Goal: Task Accomplishment & Management: Manage account settings

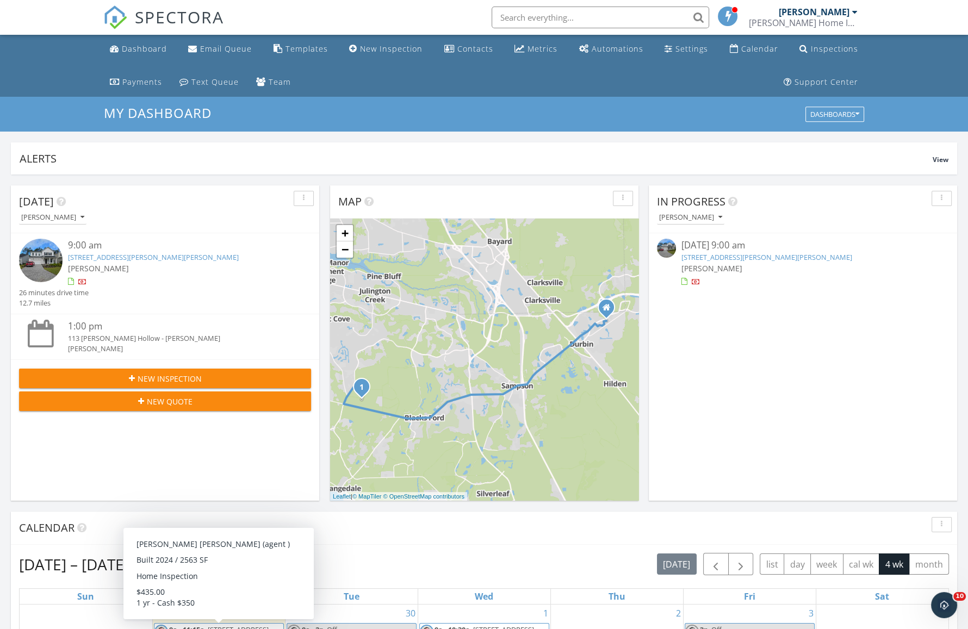
click at [114, 255] on link "[STREET_ADDRESS][PERSON_NAME][PERSON_NAME]" at bounding box center [153, 257] width 171 height 10
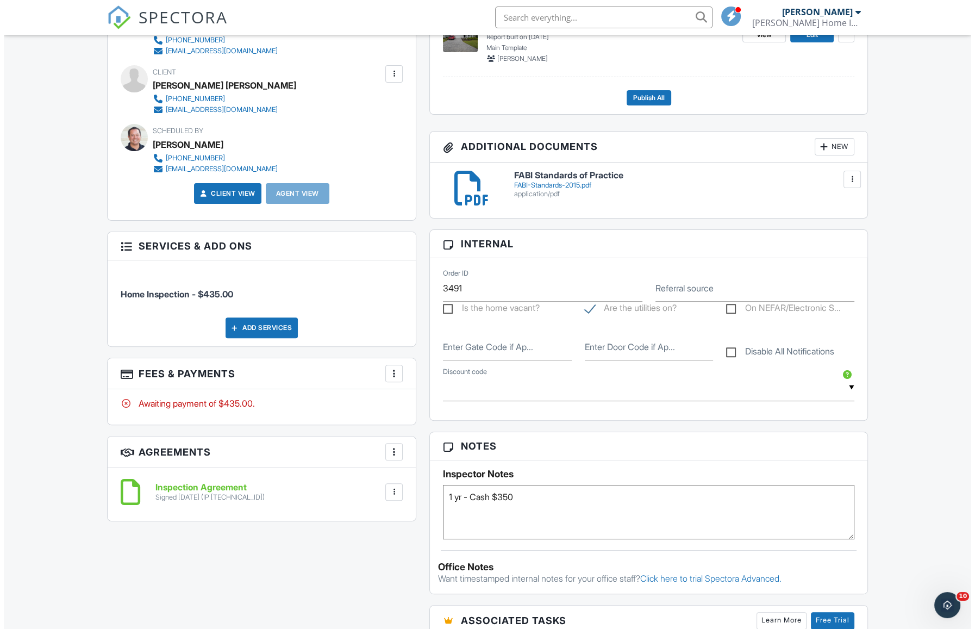
scroll to position [380, 0]
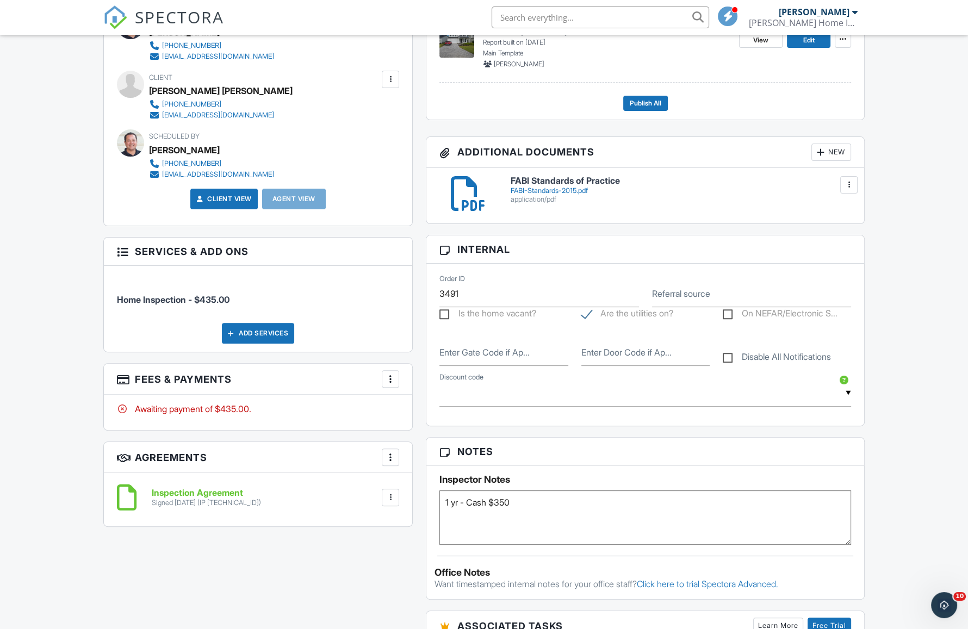
click at [390, 374] on div at bounding box center [390, 379] width 11 height 11
click at [411, 409] on li "Edit Fees & Payments" at bounding box center [445, 412] width 114 height 27
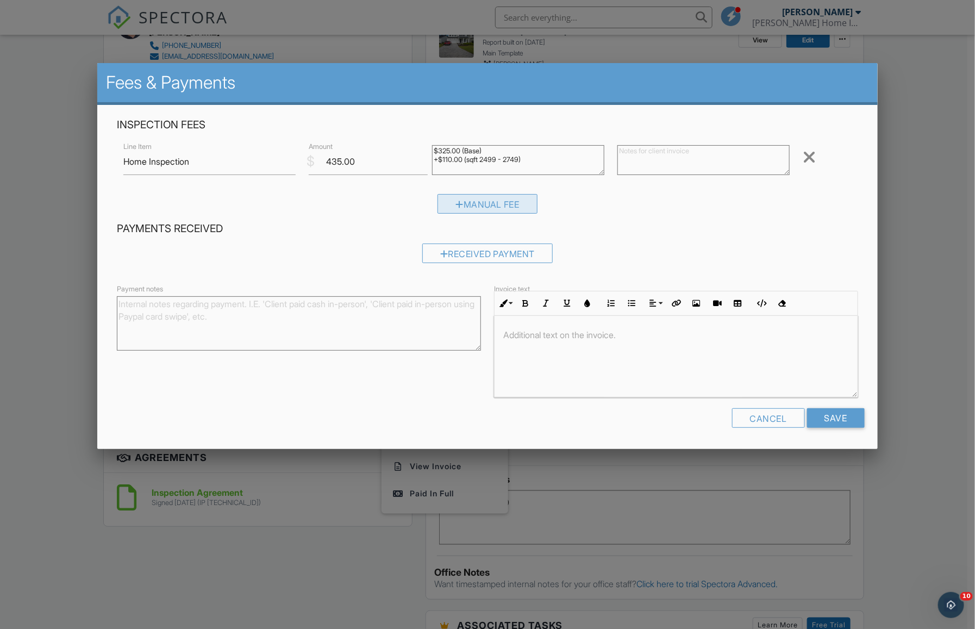
click at [477, 209] on div "Manual Fee" at bounding box center [488, 204] width 100 height 20
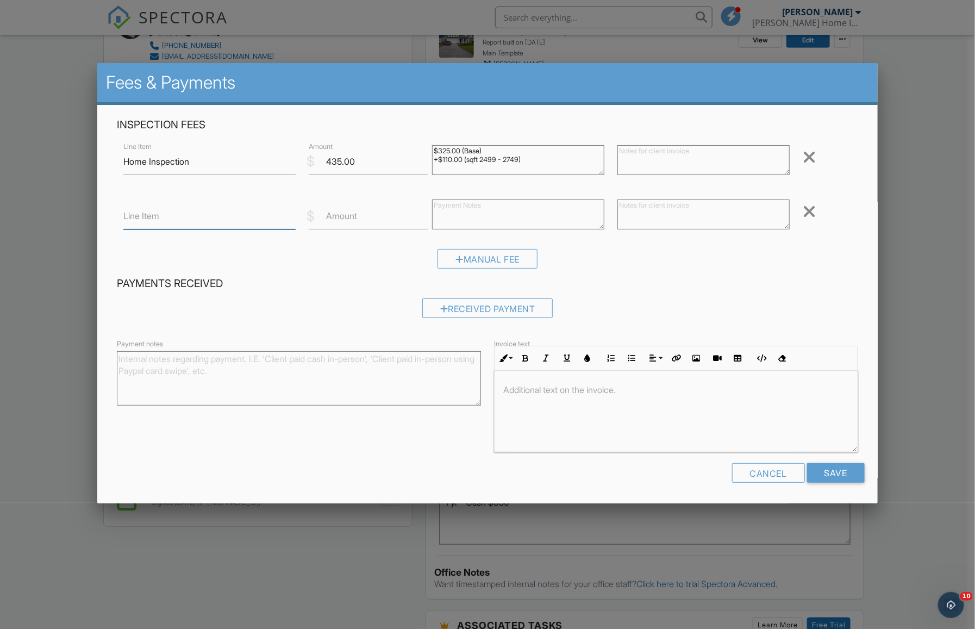
drag, startPoint x: 172, startPoint y: 224, endPoint x: 173, endPoint y: 229, distance: 5.5
click at [172, 223] on input "Line Item" at bounding box center [209, 216] width 172 height 27
type input "Cash Discount"
click at [368, 222] on input "Amount" at bounding box center [368, 216] width 119 height 27
type input "-85"
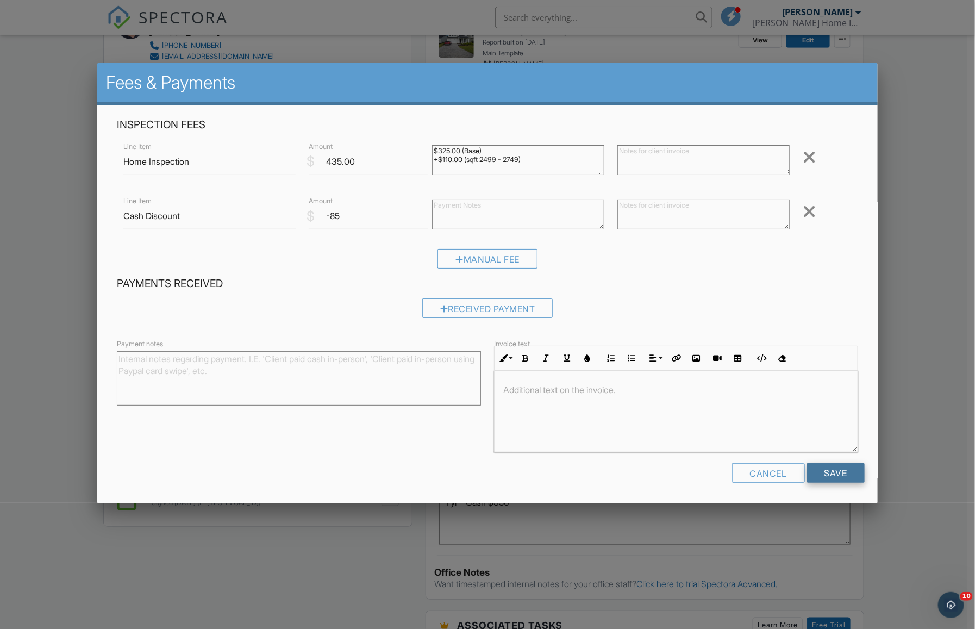
click at [824, 471] on input "Save" at bounding box center [836, 473] width 58 height 20
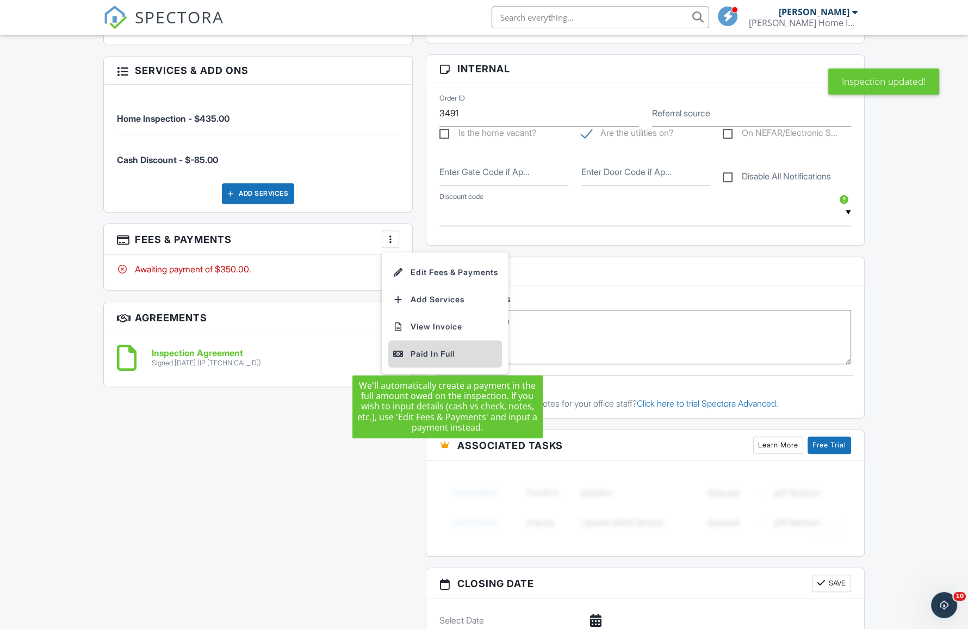
click at [428, 352] on div "Paid In Full" at bounding box center [445, 353] width 105 height 13
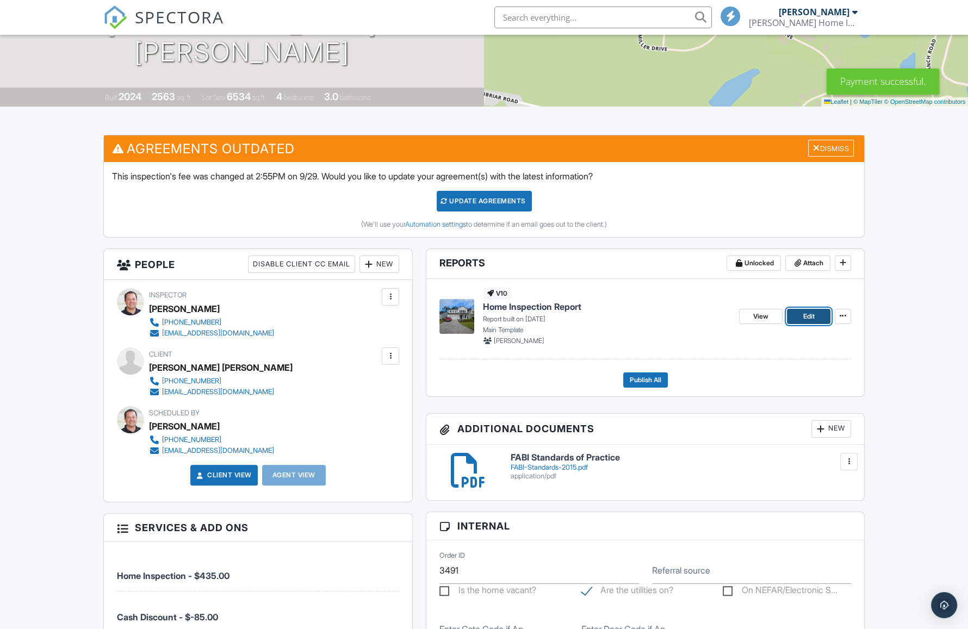
click at [808, 318] on span "Edit" at bounding box center [808, 316] width 11 height 11
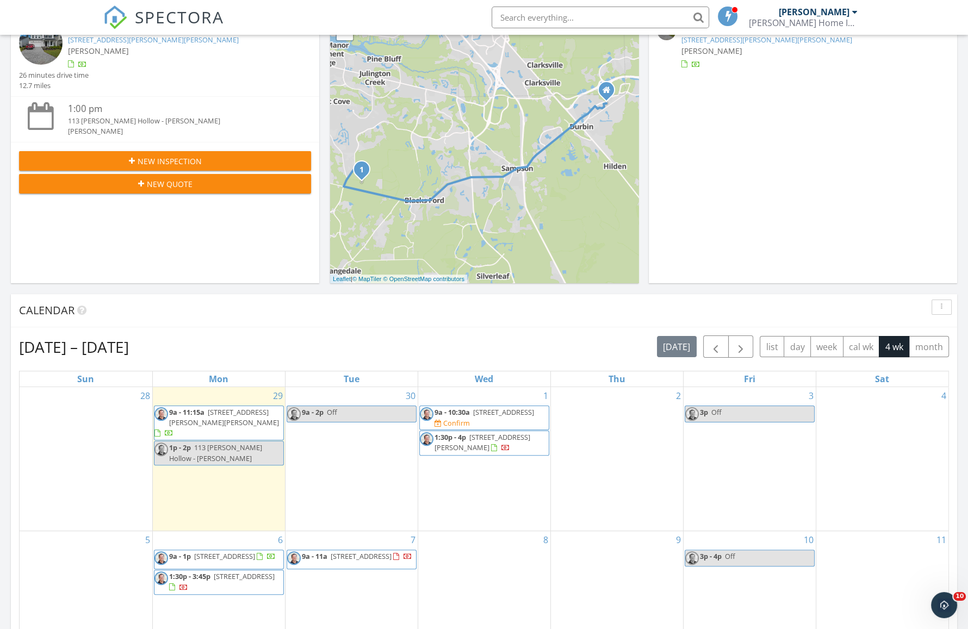
click at [501, 417] on span "10200 Belle Rive Blvd 212, Jacksonville 32256" at bounding box center [503, 412] width 61 height 10
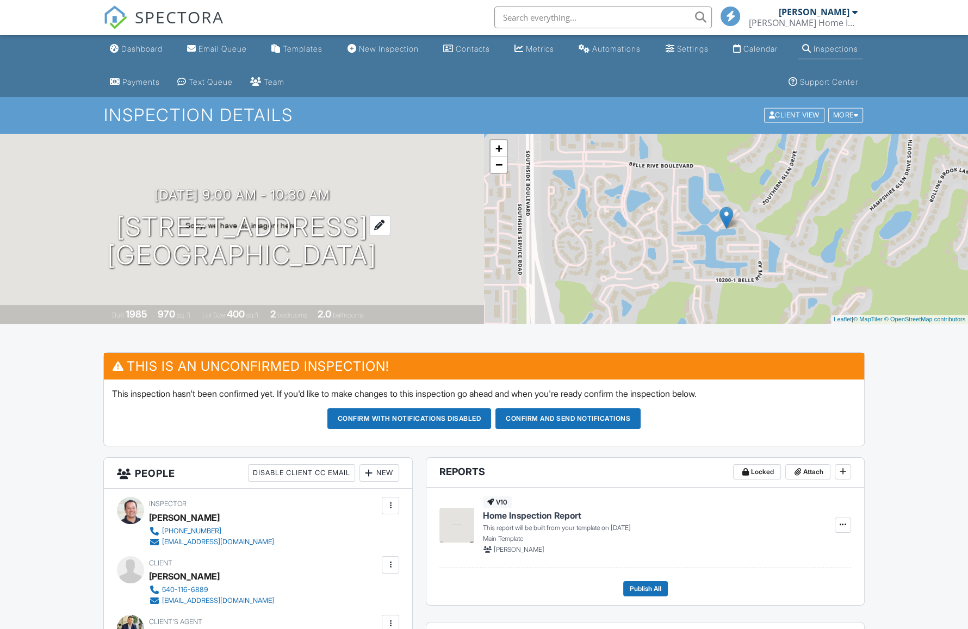
click at [368, 224] on h1 "[STREET_ADDRESS] [GEOGRAPHIC_DATA], [GEOGRAPHIC_DATA] 32256" at bounding box center [242, 242] width 270 height 58
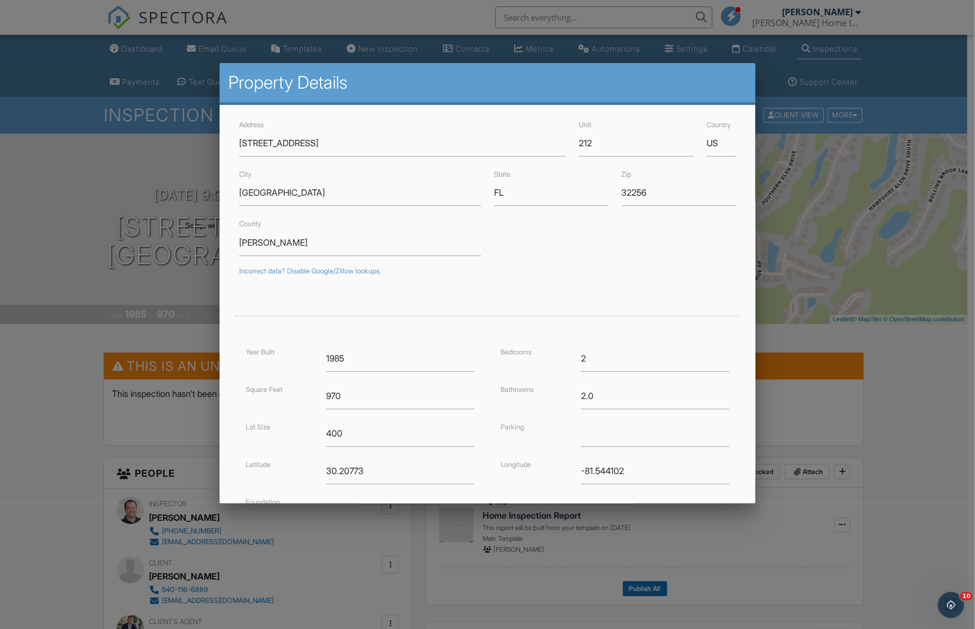
click at [573, 145] on div "Unit 212" at bounding box center [637, 137] width 128 height 39
click at [579, 139] on input "212" at bounding box center [636, 143] width 115 height 27
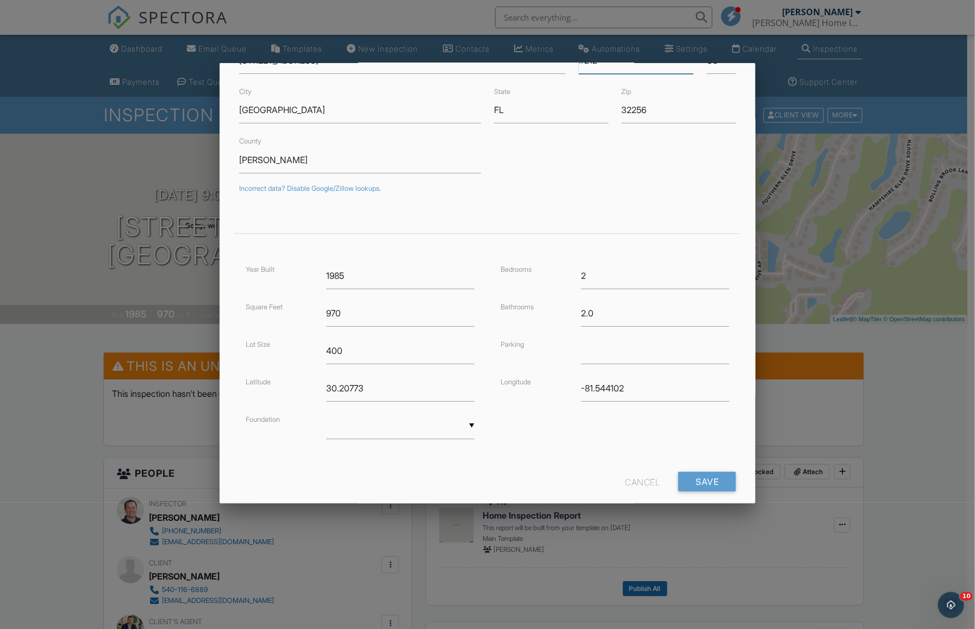
scroll to position [102, 0]
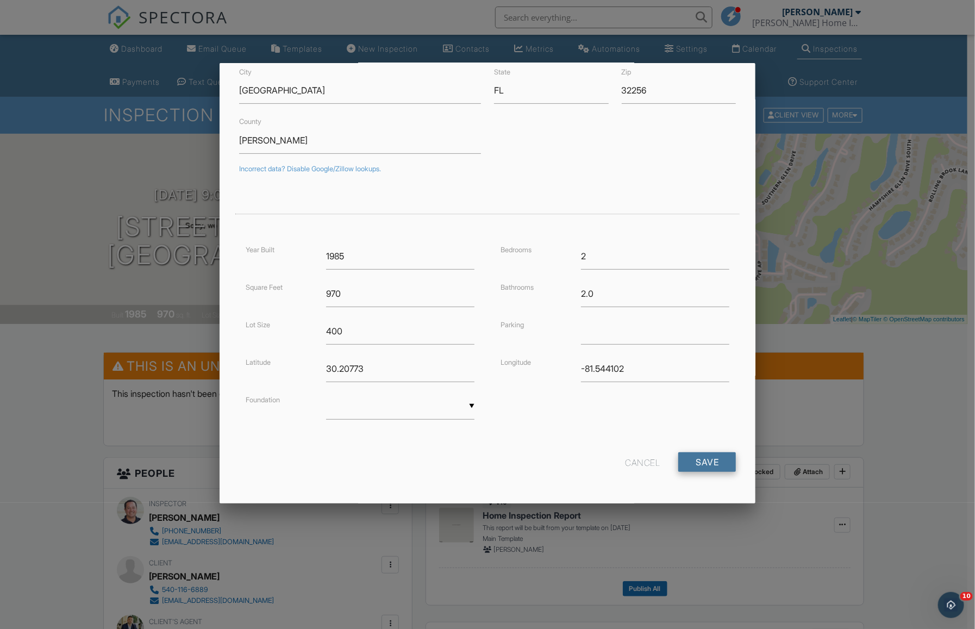
type input "#212"
drag, startPoint x: 692, startPoint y: 467, endPoint x: 692, endPoint y: 461, distance: 6.0
click at [692, 466] on input "Save" at bounding box center [708, 462] width 58 height 20
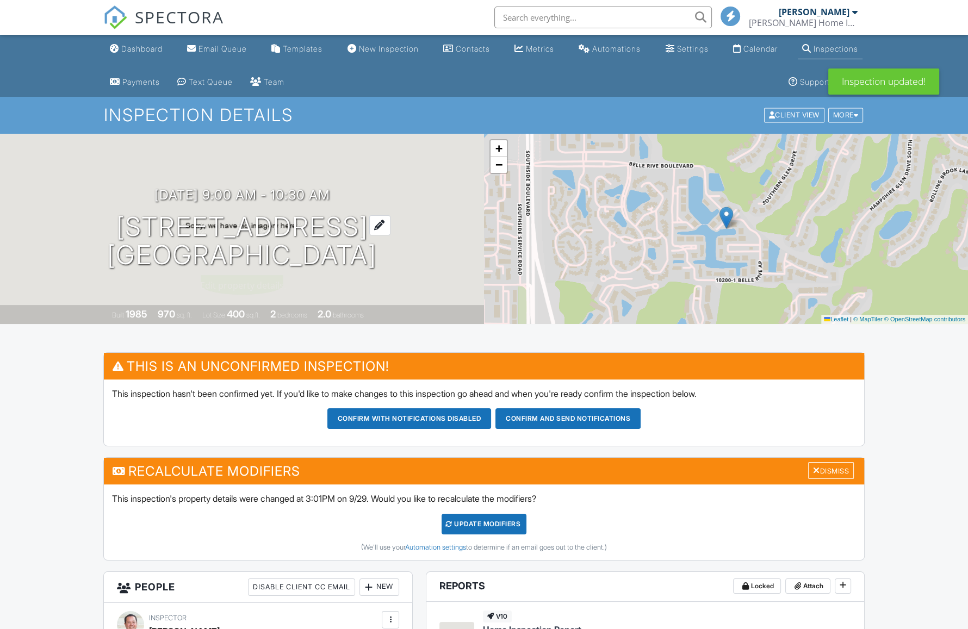
click at [420, 260] on div "10/01/2025 9:00 am - 10:30 am 10200 Belle Rive Blvd #212 Jacksonville, FL 32256" at bounding box center [242, 229] width 484 height 82
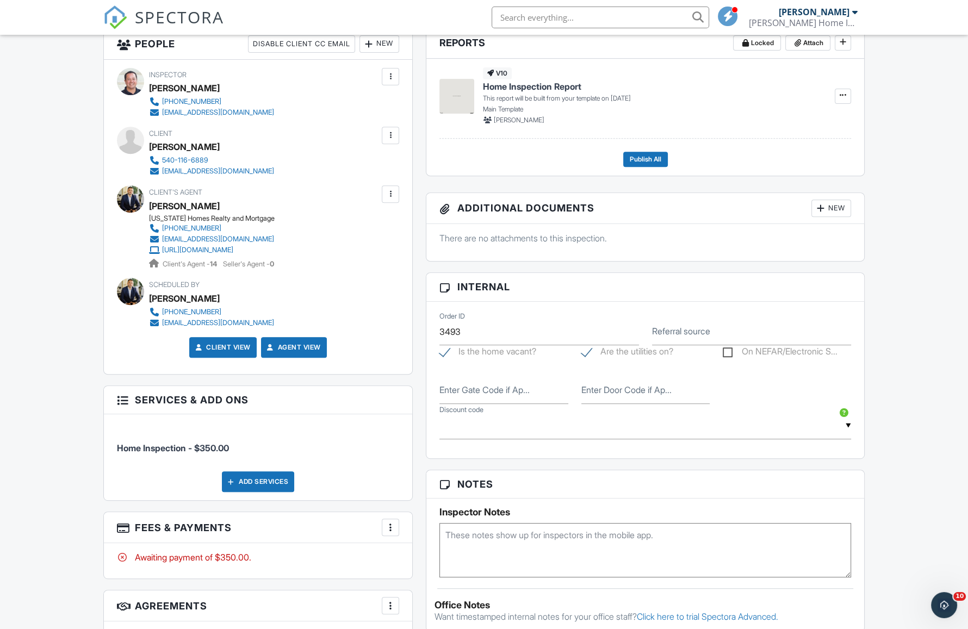
scroll to position [326, 0]
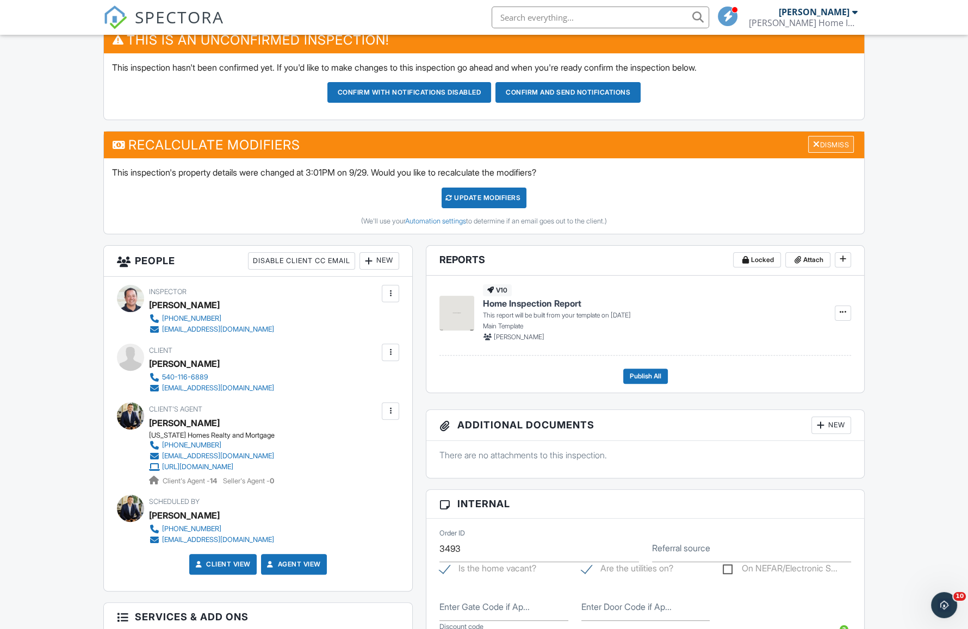
click at [829, 142] on div "Dismiss" at bounding box center [831, 144] width 46 height 17
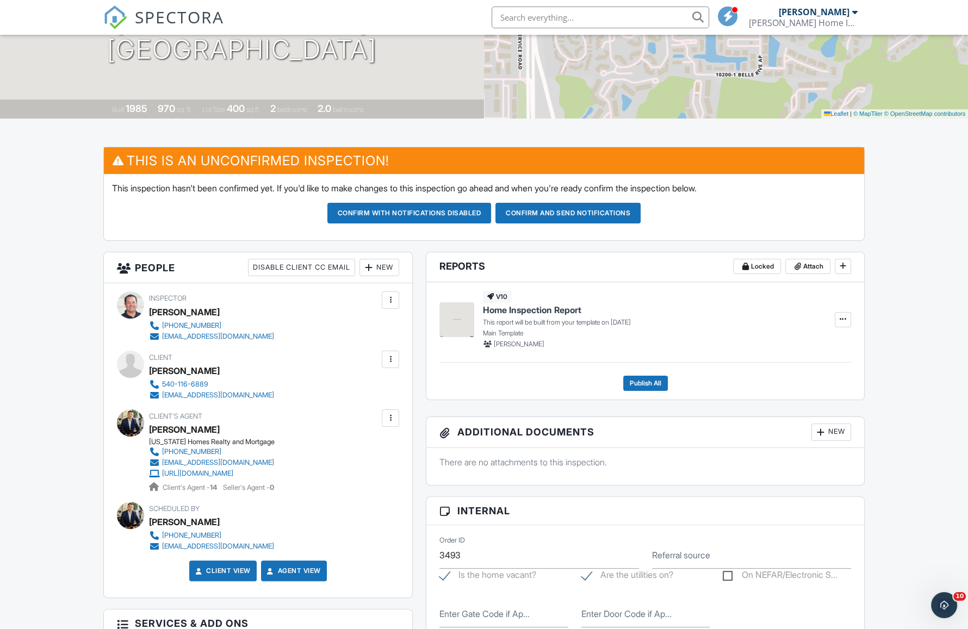
scroll to position [0, 0]
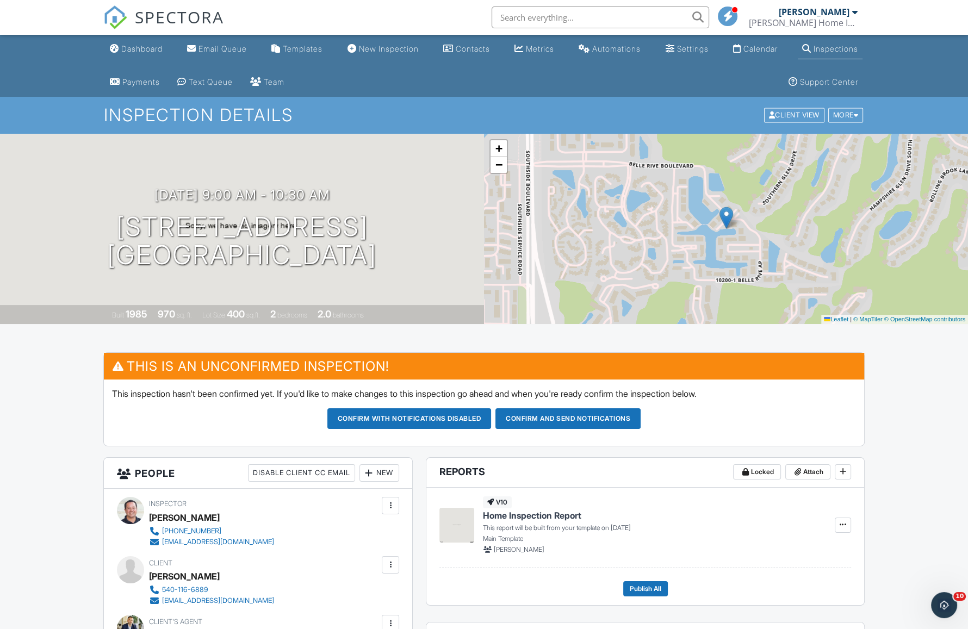
click at [562, 420] on button "Confirm and send notifications" at bounding box center [567, 418] width 145 height 21
